Goal: Task Accomplishment & Management: Manage account settings

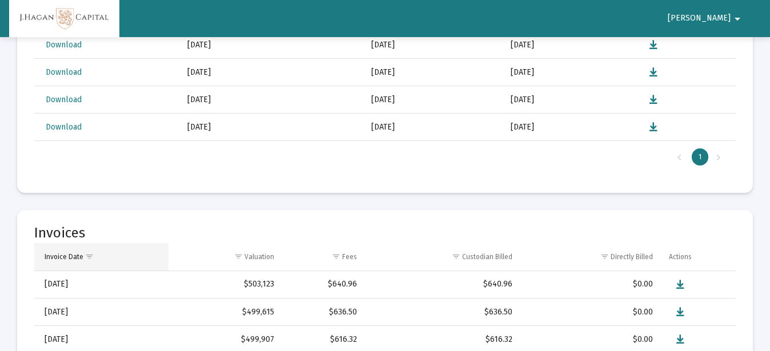
scroll to position [343, 0]
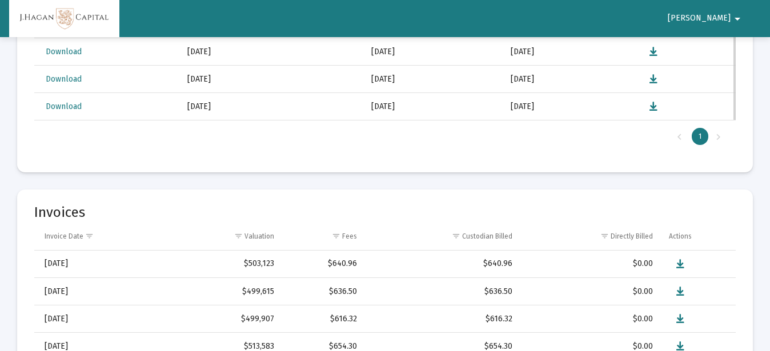
select select "View all"
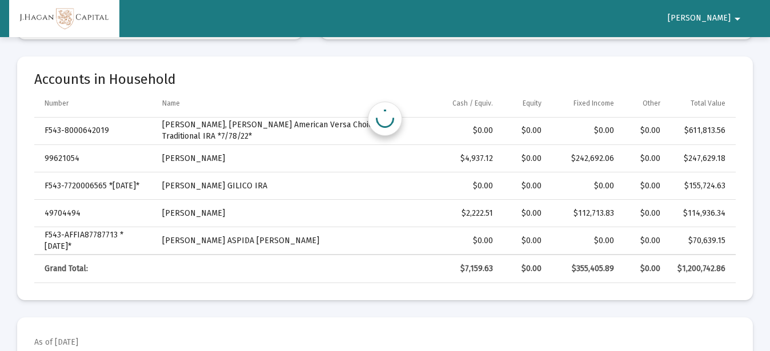
scroll to position [2930, 0]
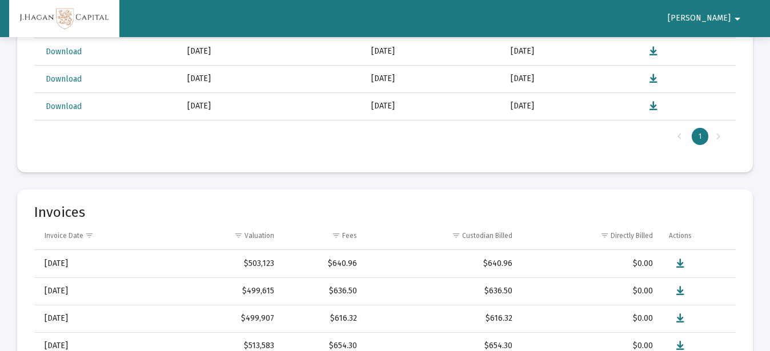
click at [701, 136] on div "1" at bounding box center [700, 136] width 17 height 17
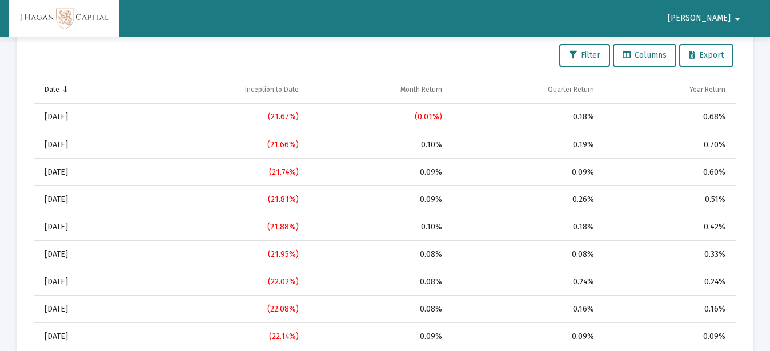
scroll to position [1217, 0]
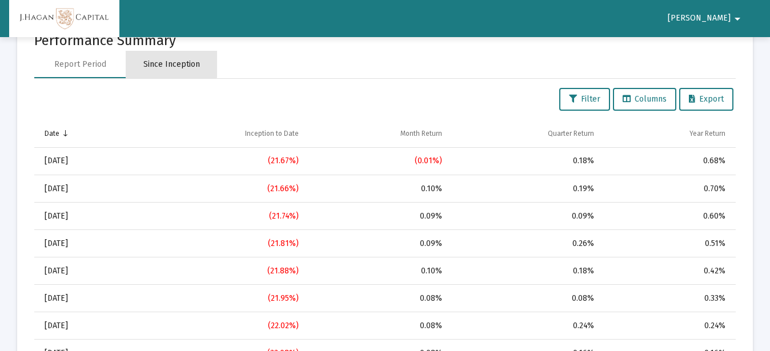
click at [171, 63] on div "Since Inception" at bounding box center [171, 64] width 57 height 11
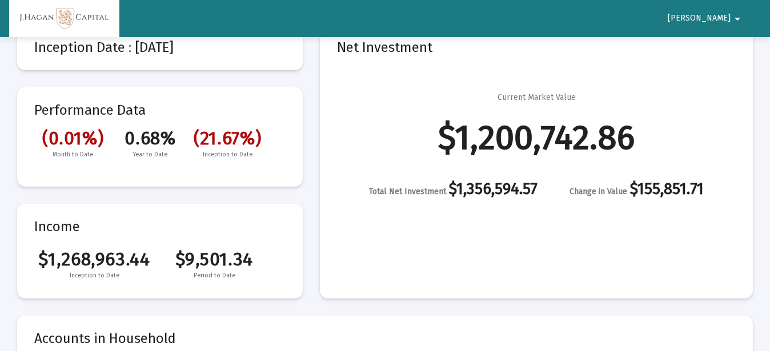
scroll to position [0, 0]
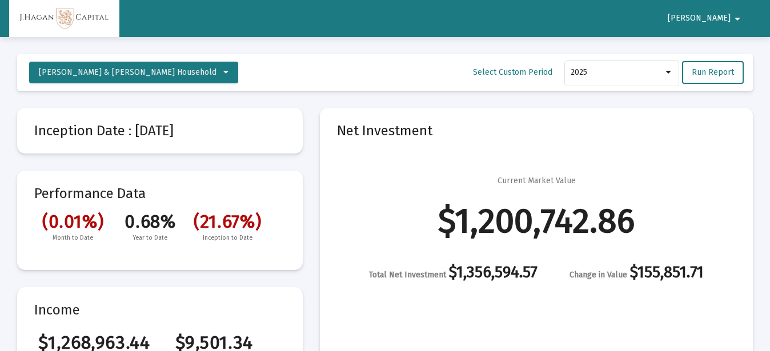
click at [722, 19] on span "MARSHA" at bounding box center [699, 19] width 63 height 10
click at [116, 70] on div at bounding box center [385, 175] width 770 height 351
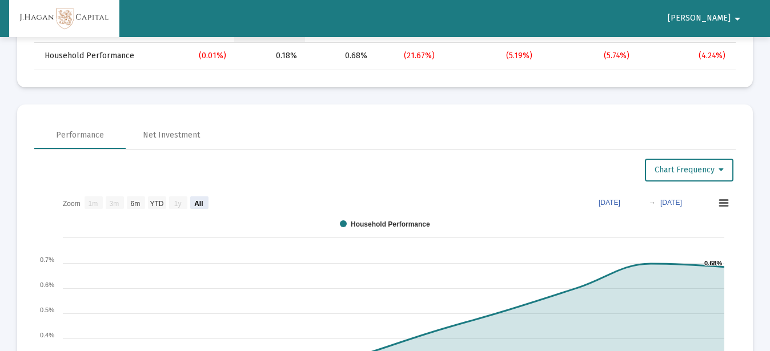
scroll to position [743, 0]
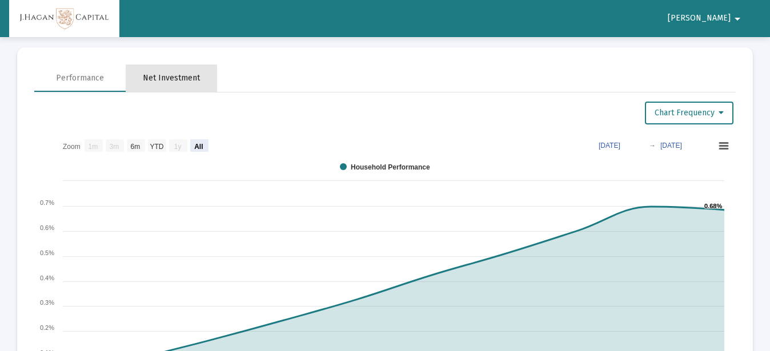
click at [185, 78] on div "Net Investment" at bounding box center [171, 78] width 57 height 11
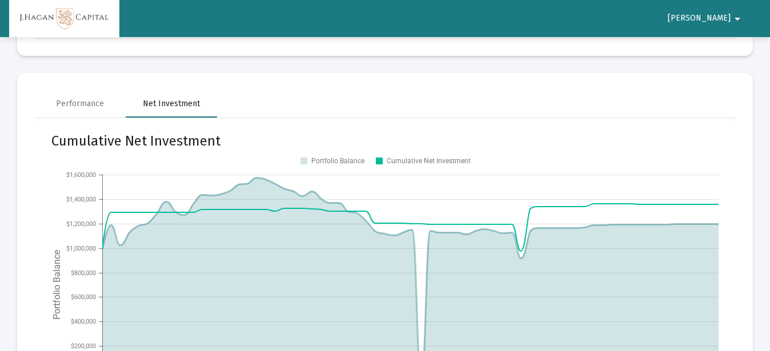
scroll to position [629, 0]
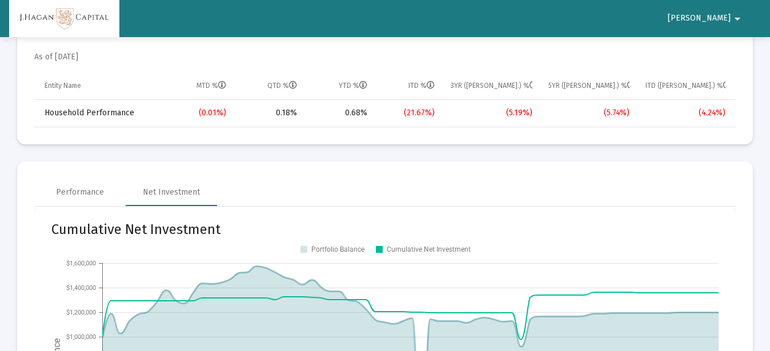
click at [721, 15] on span "MARSHA" at bounding box center [699, 19] width 63 height 10
click at [722, 49] on button "Logout" at bounding box center [719, 48] width 64 height 27
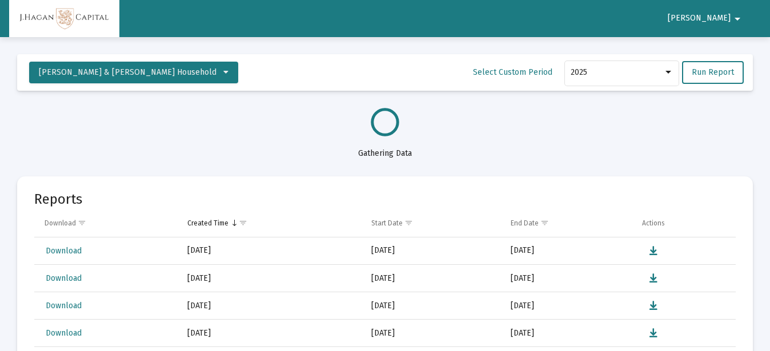
select select "View all"
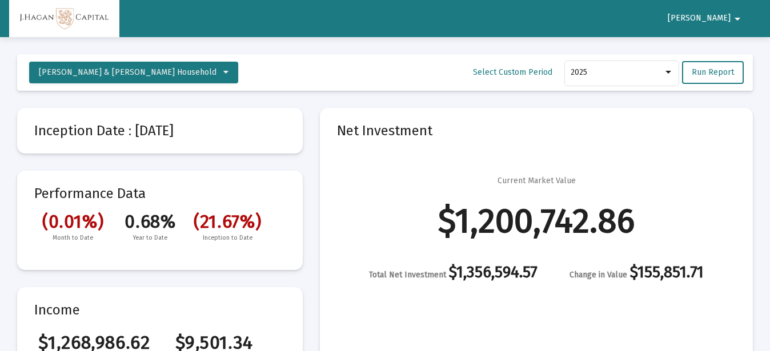
click at [711, 14] on span "MARSHA" at bounding box center [699, 19] width 63 height 10
click at [716, 46] on button "Logout" at bounding box center [719, 48] width 64 height 27
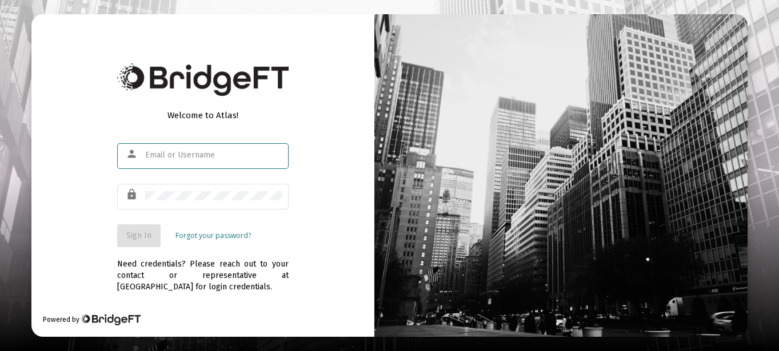
type input "[EMAIL_ADDRESS][DOMAIN_NAME]"
